Goal: Information Seeking & Learning: Learn about a topic

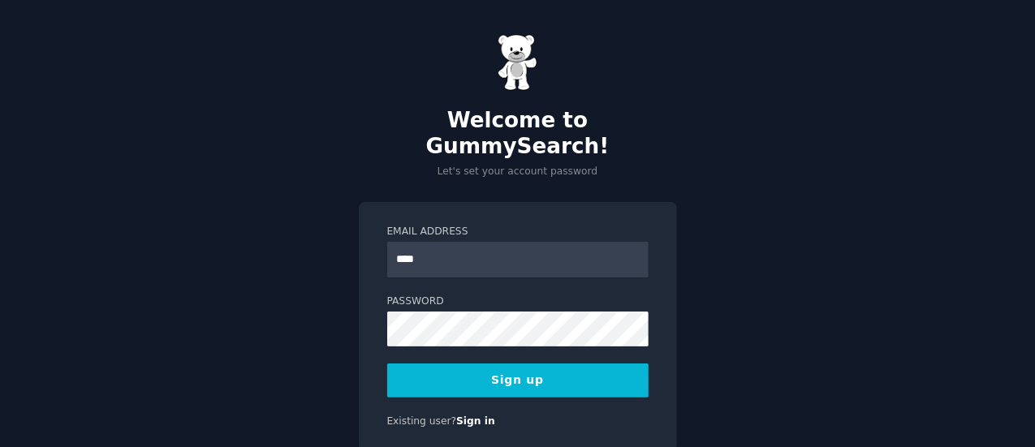
type input "**********"
click at [567, 364] on button "Sign up" at bounding box center [517, 381] width 261 height 34
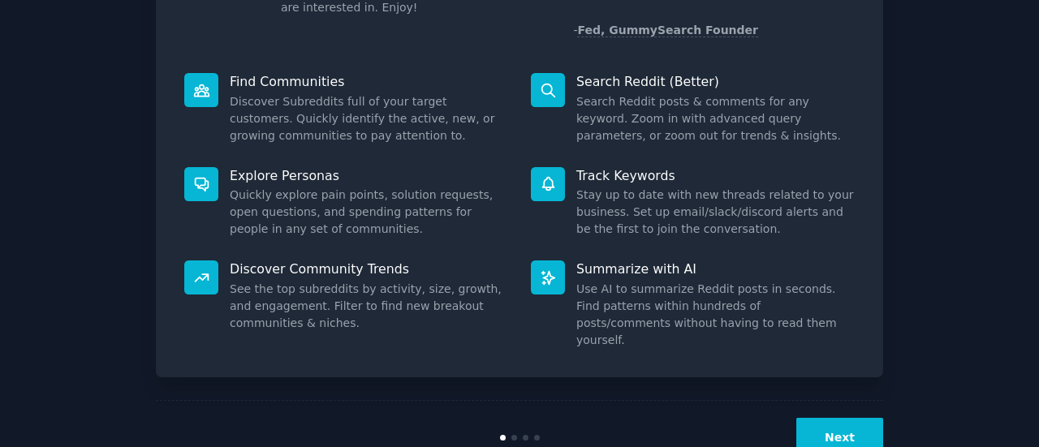
scroll to position [187, 0]
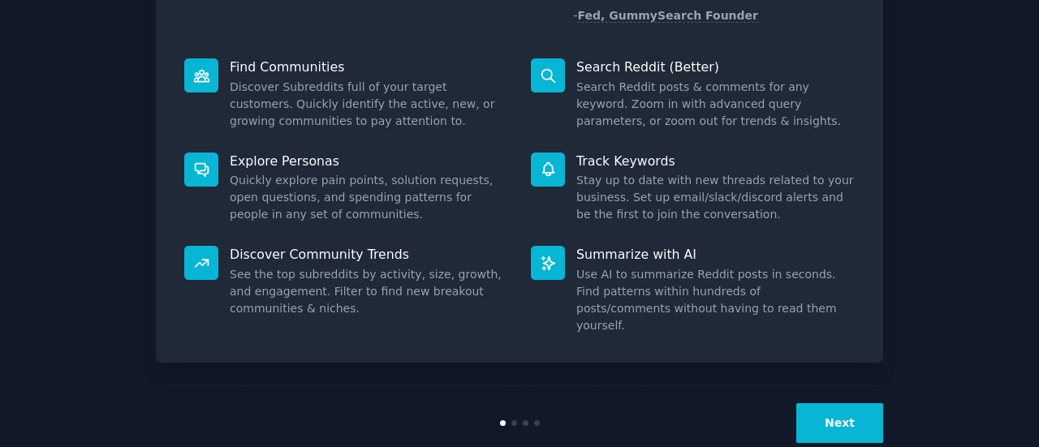
click at [847, 386] on div "Next" at bounding box center [519, 423] width 727 height 75
click at [845, 403] on button "Next" at bounding box center [839, 423] width 87 height 40
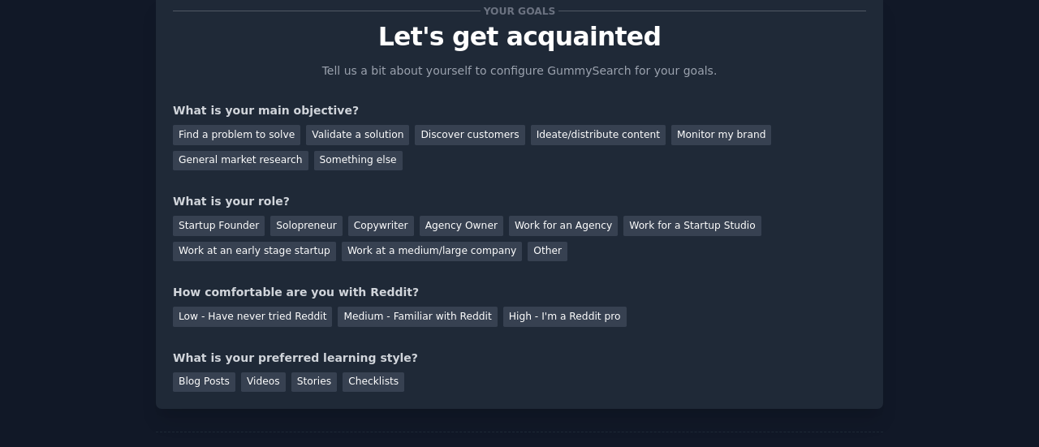
scroll to position [133, 0]
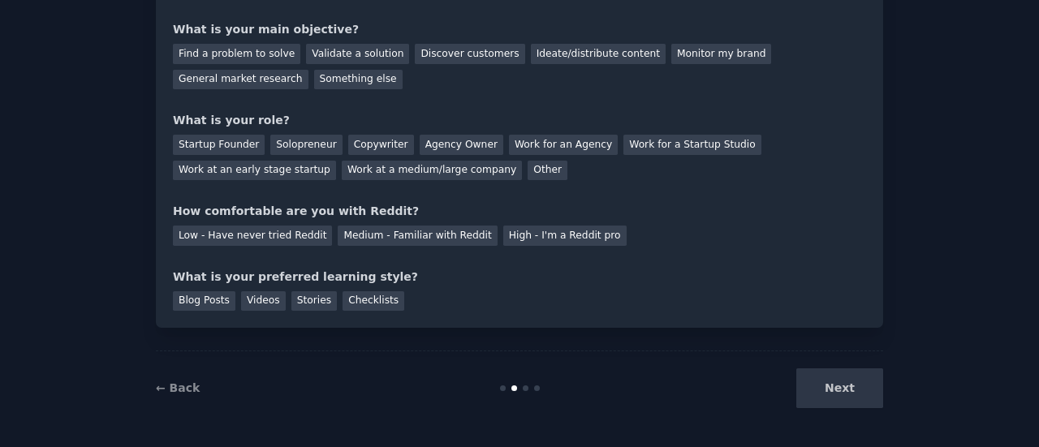
click at [839, 393] on div "Next" at bounding box center [761, 389] width 243 height 40
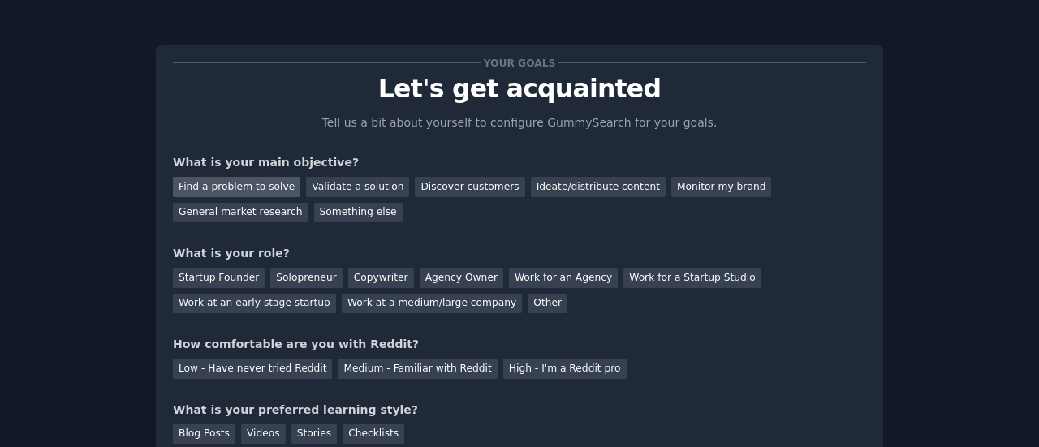
click at [268, 190] on div "Find a problem to solve" at bounding box center [236, 187] width 127 height 20
click at [308, 203] on div "General market research" at bounding box center [241, 213] width 136 height 20
click at [251, 188] on div "Find a problem to solve" at bounding box center [236, 187] width 127 height 20
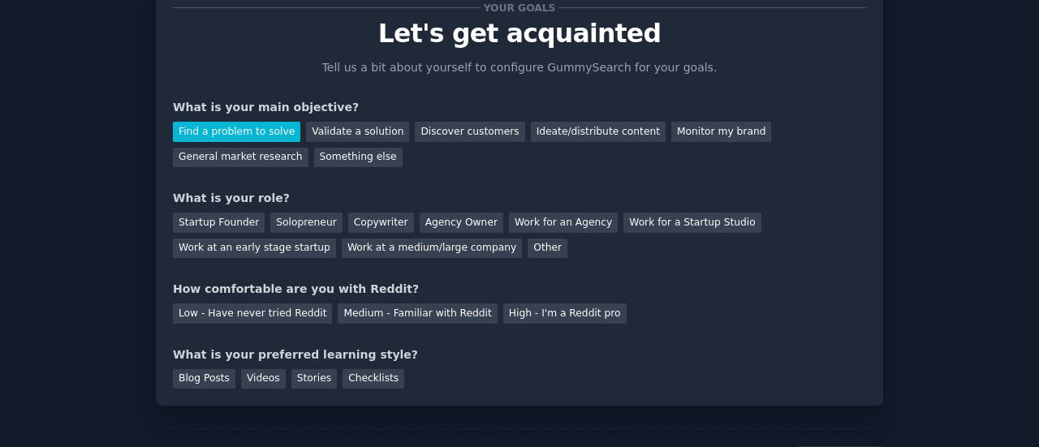
scroll to position [81, 0]
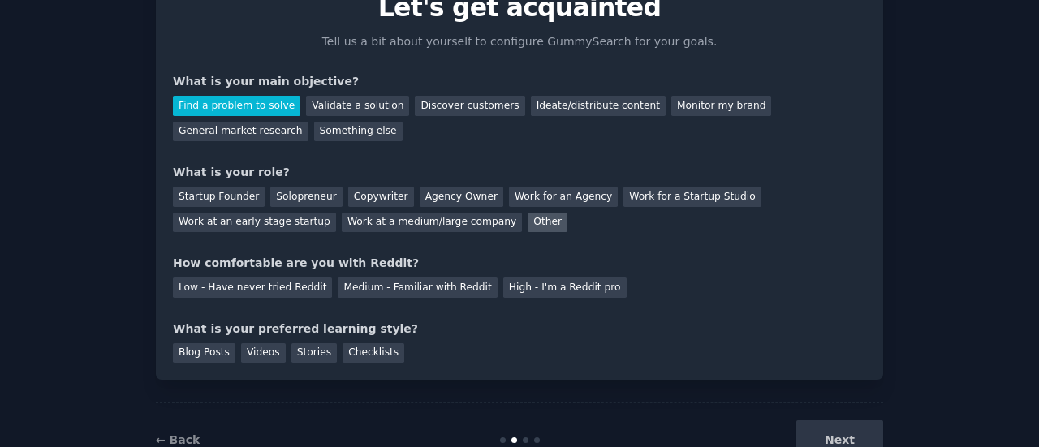
click at [528, 219] on div "Other" at bounding box center [548, 223] width 40 height 20
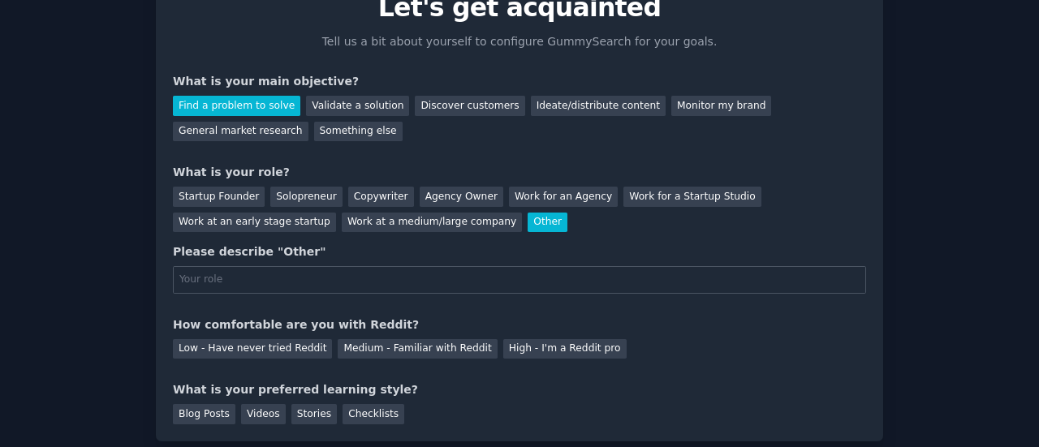
click at [528, 219] on div "Other" at bounding box center [548, 223] width 40 height 20
click at [275, 196] on div "Solopreneur" at bounding box center [305, 197] width 71 height 20
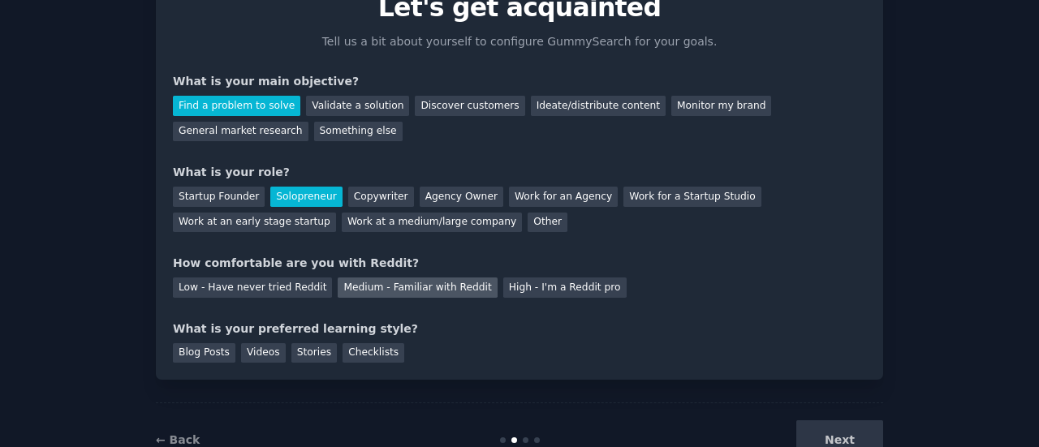
click at [416, 283] on div "Medium - Familiar with Reddit" at bounding box center [417, 288] width 159 height 20
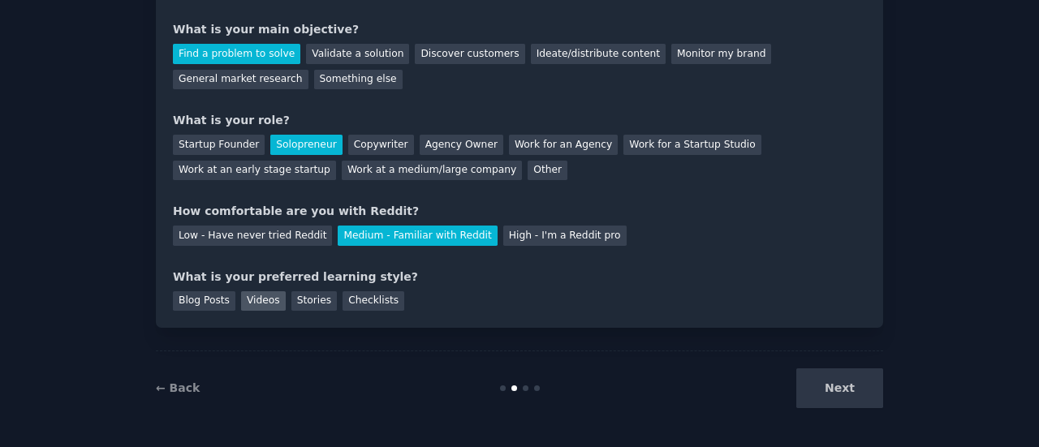
click at [267, 301] on div "Videos" at bounding box center [263, 301] width 45 height 20
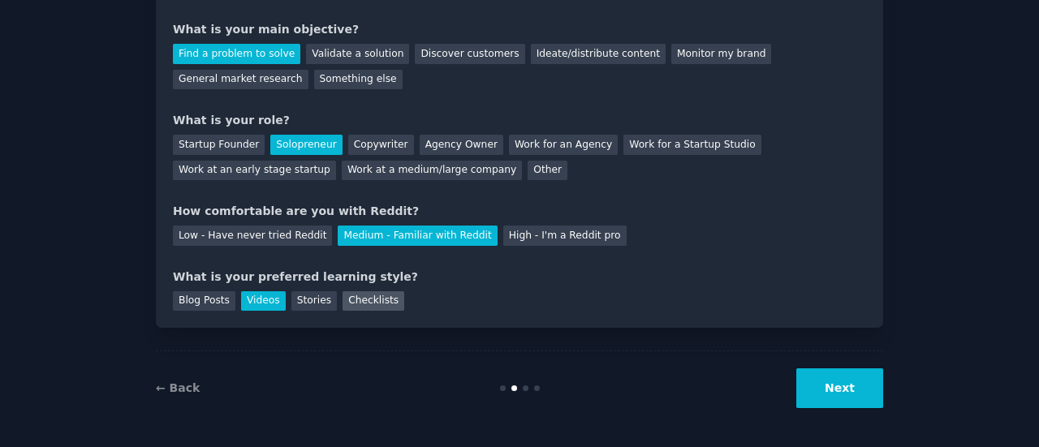
click at [377, 298] on div "Checklists" at bounding box center [374, 301] width 62 height 20
click at [865, 389] on button "Next" at bounding box center [839, 389] width 87 height 40
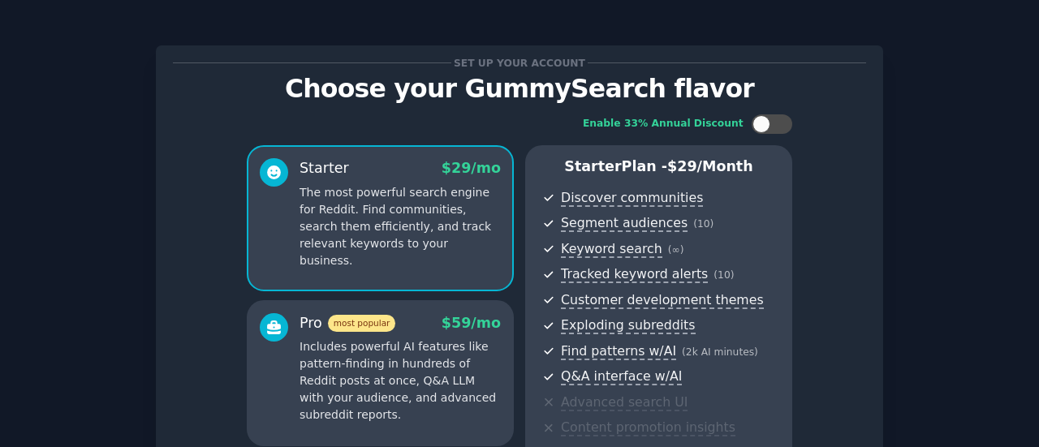
scroll to position [307, 0]
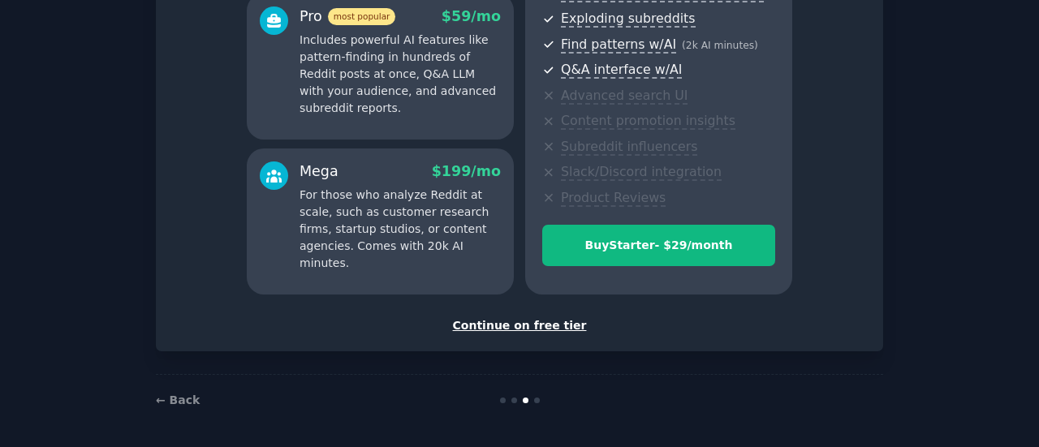
click at [529, 327] on div "Continue on free tier" at bounding box center [519, 325] width 693 height 17
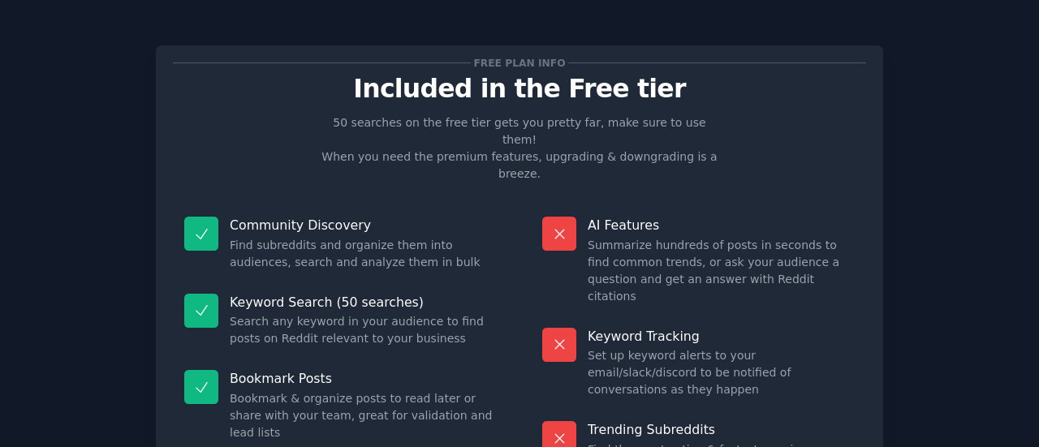
scroll to position [184, 0]
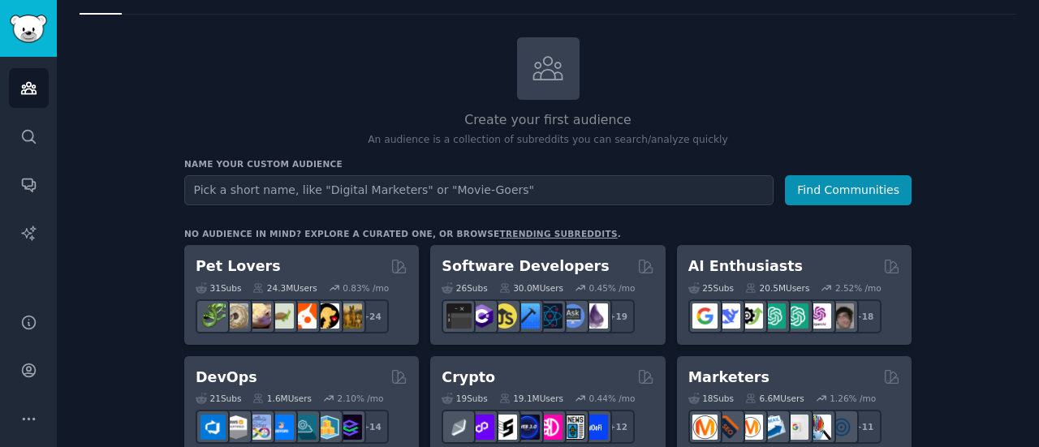
scroll to position [81, 0]
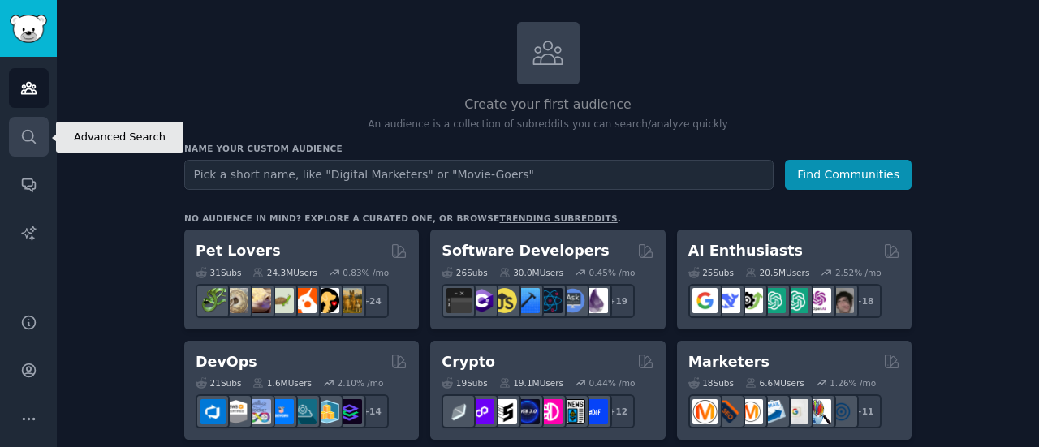
click at [34, 129] on icon "Sidebar" at bounding box center [28, 136] width 17 height 17
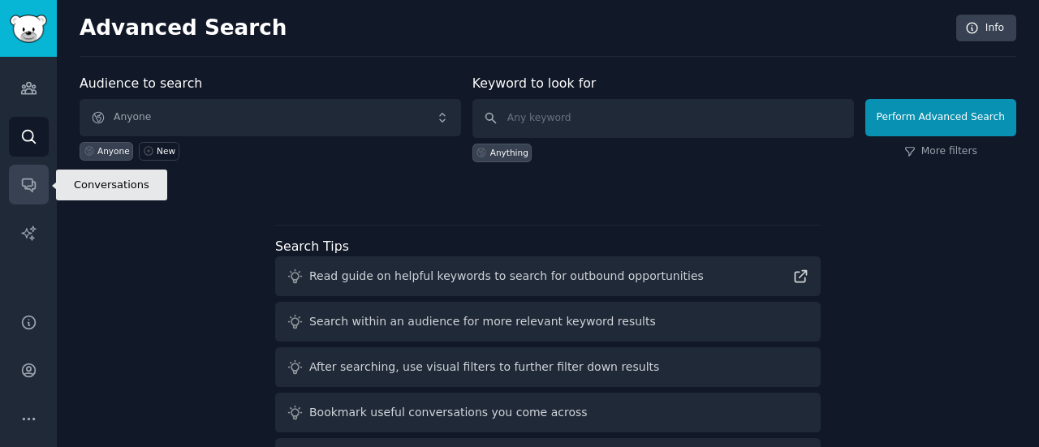
click at [28, 199] on link "Conversations" at bounding box center [29, 185] width 40 height 40
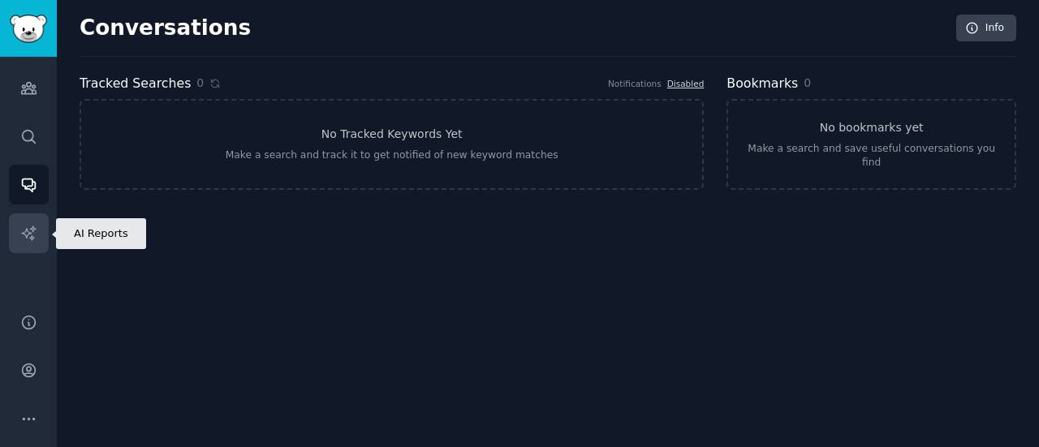
click at [40, 235] on link "AI Reports" at bounding box center [29, 233] width 40 height 40
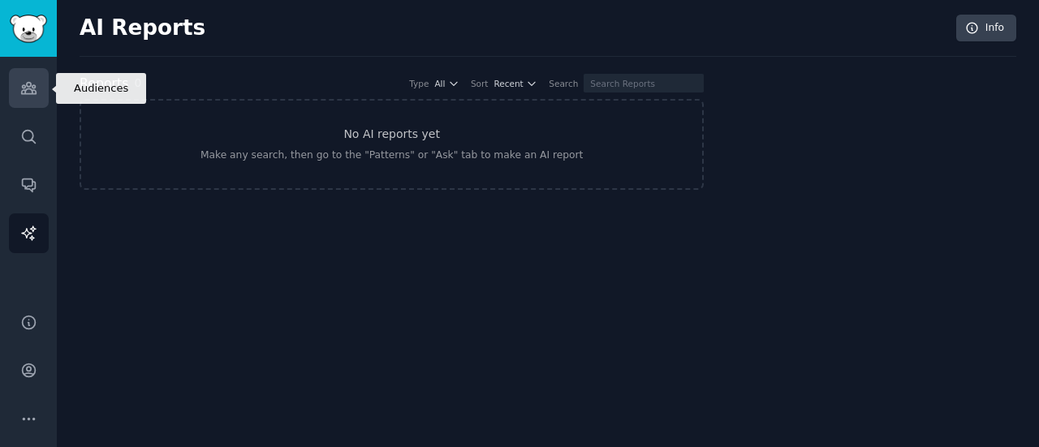
click at [42, 86] on link "Audiences" at bounding box center [29, 88] width 40 height 40
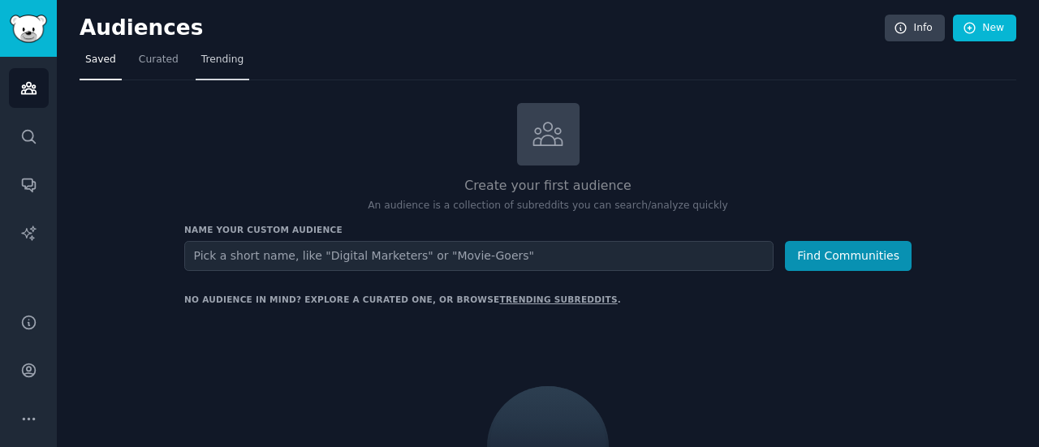
click at [209, 63] on span "Trending" at bounding box center [222, 60] width 42 height 15
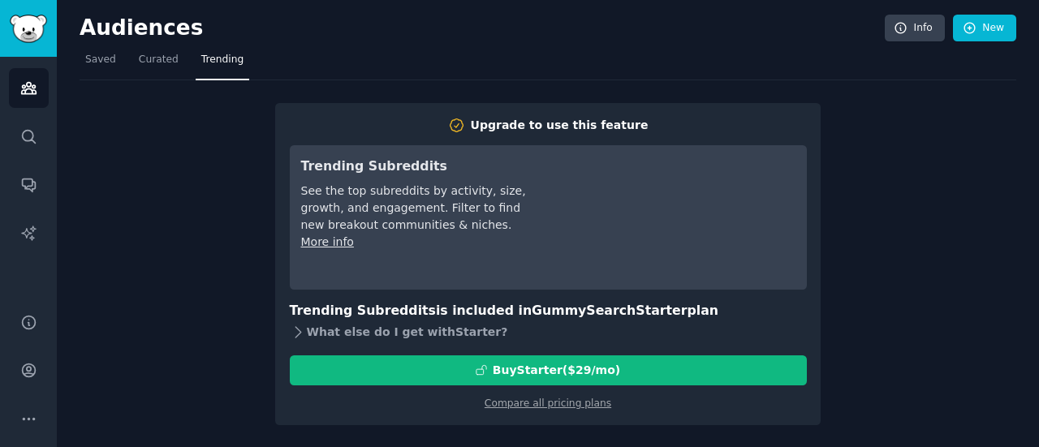
click at [310, 338] on div "What else do I get with Starter ?" at bounding box center [548, 332] width 517 height 23
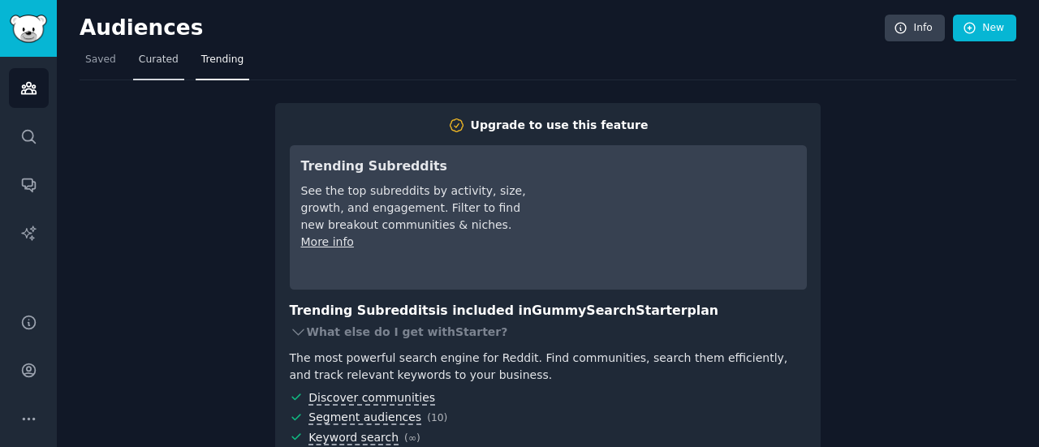
click at [156, 54] on span "Curated" at bounding box center [159, 60] width 40 height 15
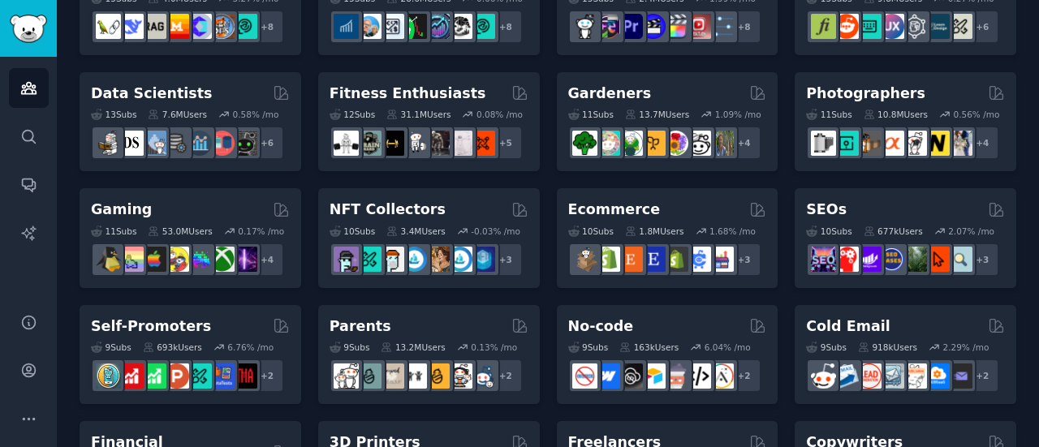
scroll to position [487, 0]
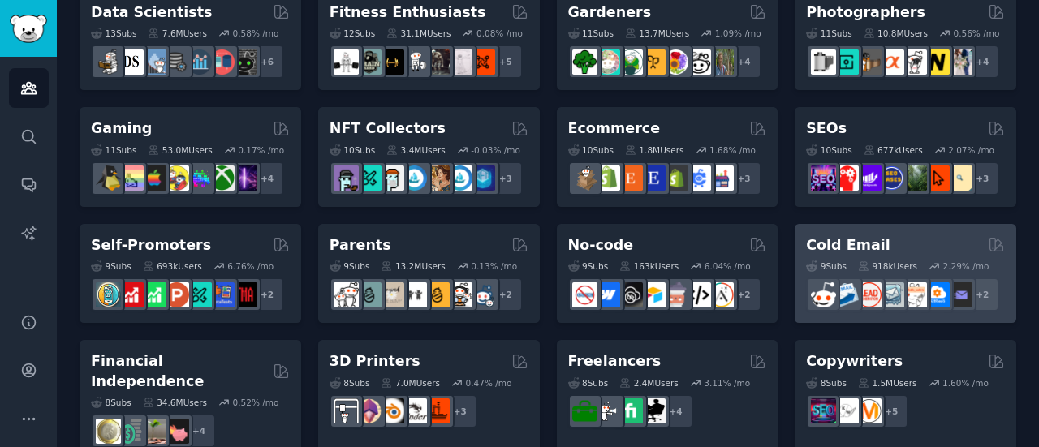
click at [857, 238] on h2 "Cold Email" at bounding box center [848, 245] width 84 height 20
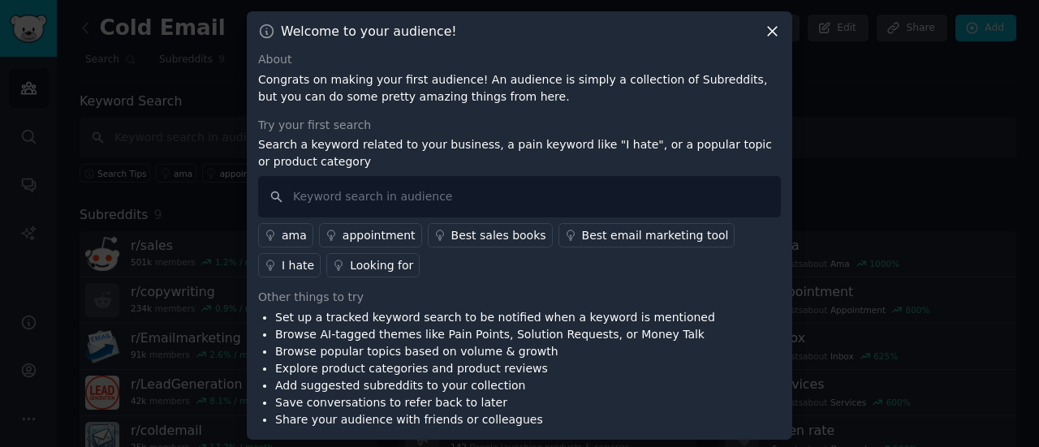
scroll to position [2, 0]
click at [769, 29] on icon at bounding box center [772, 29] width 17 height 17
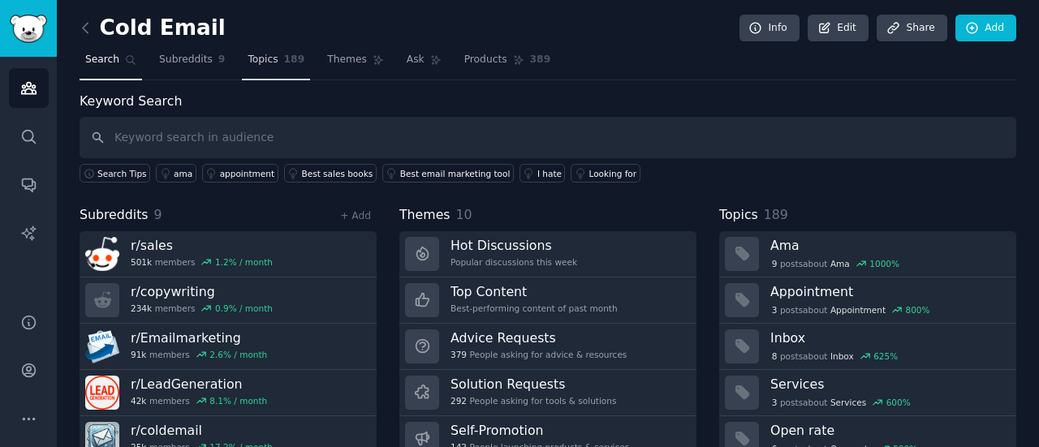
click at [248, 68] on link "Topics 189" at bounding box center [276, 63] width 68 height 33
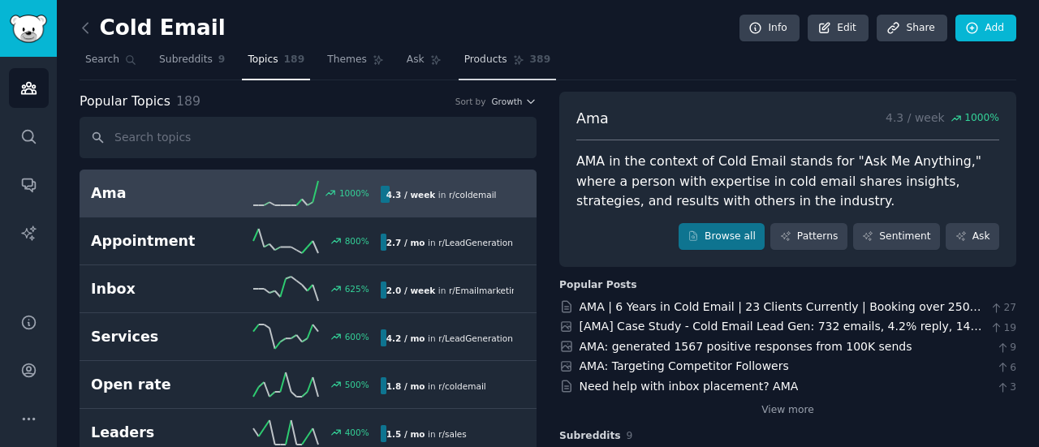
click at [464, 58] on span "Products" at bounding box center [485, 60] width 43 height 15
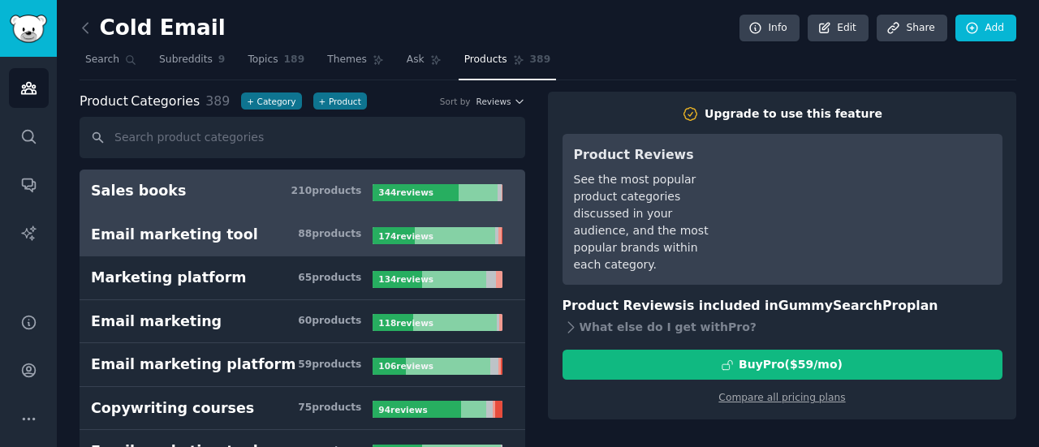
click at [289, 233] on h3 "Email marketing tool 88 product s" at bounding box center [232, 235] width 282 height 20
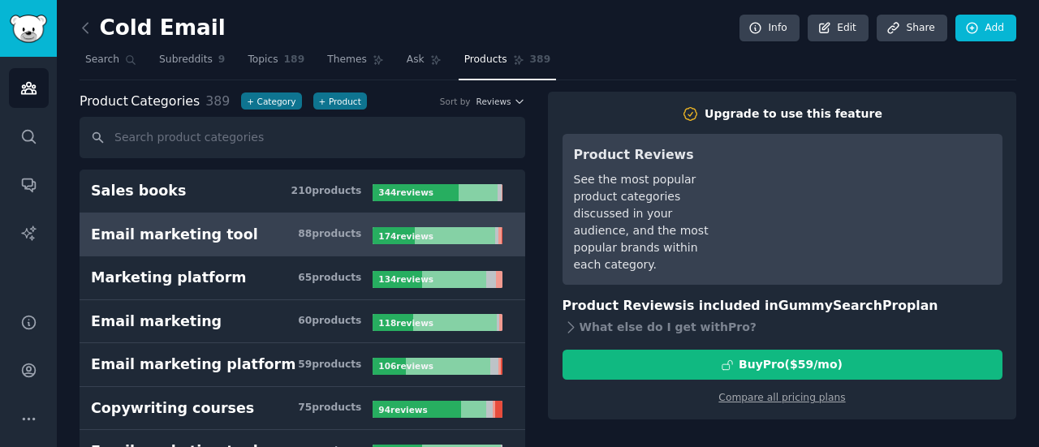
click at [374, 54] on nav "Search Subreddits 9 Topics 189 Themes Ask Products 389" at bounding box center [548, 63] width 937 height 33
click at [407, 63] on span "Ask" at bounding box center [416, 60] width 18 height 15
